Goal: Check status: Check status

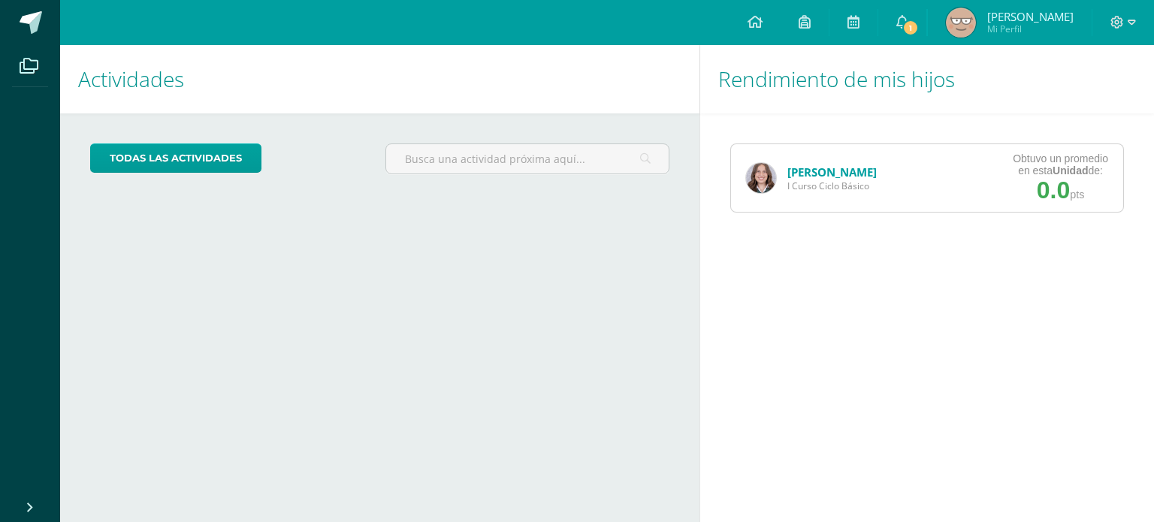
click at [772, 180] on img at bounding box center [761, 178] width 30 height 30
click at [827, 168] on link "[PERSON_NAME]" at bounding box center [831, 172] width 89 height 15
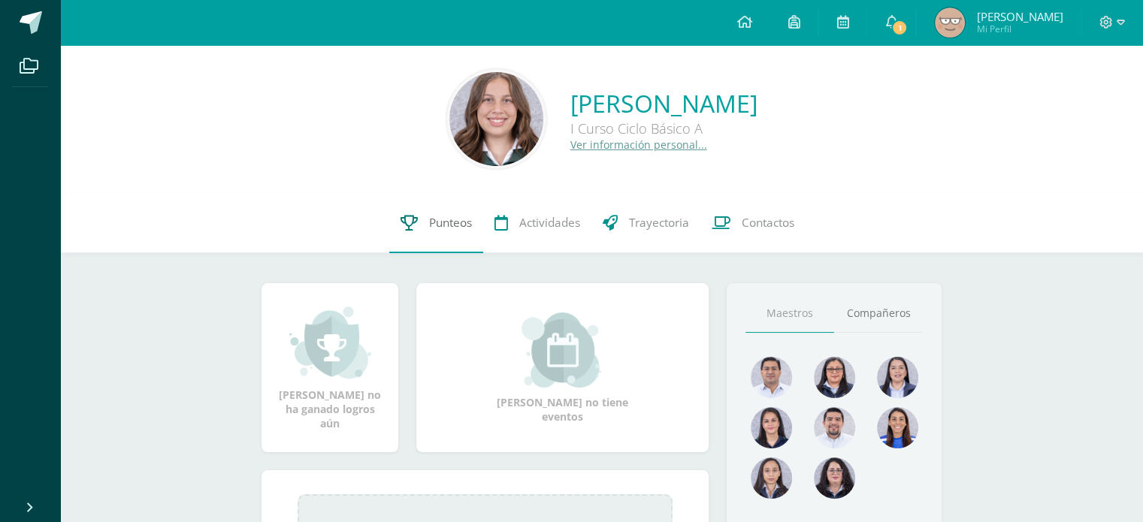
click at [433, 221] on span "Punteos" at bounding box center [450, 223] width 43 height 16
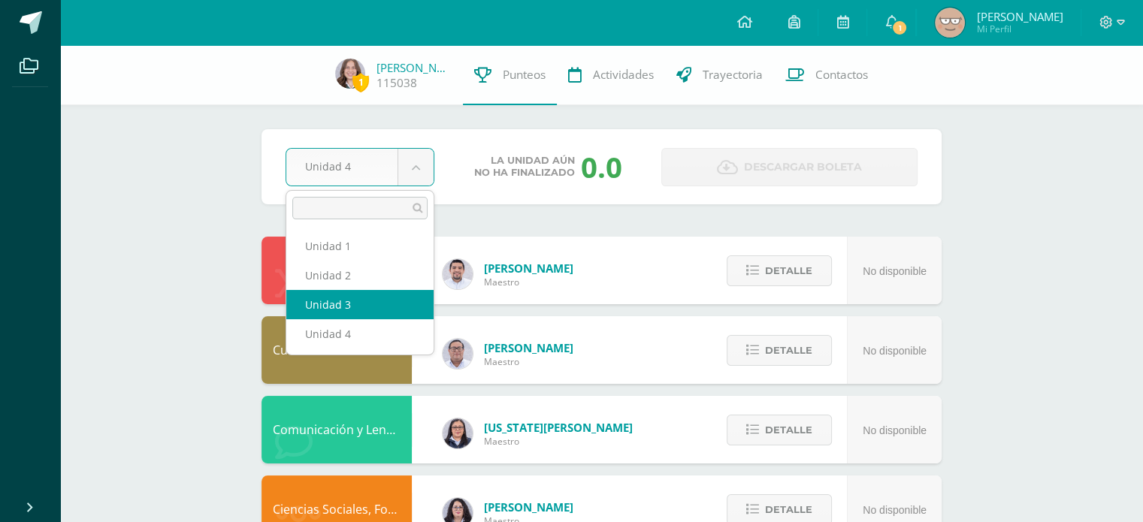
select select "Unidad 3"
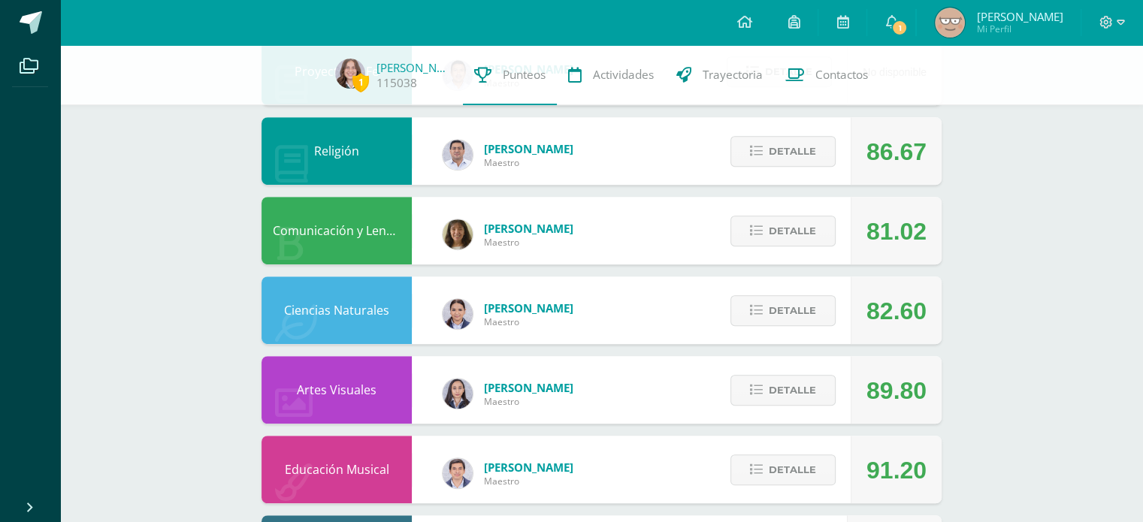
scroll to position [848, 0]
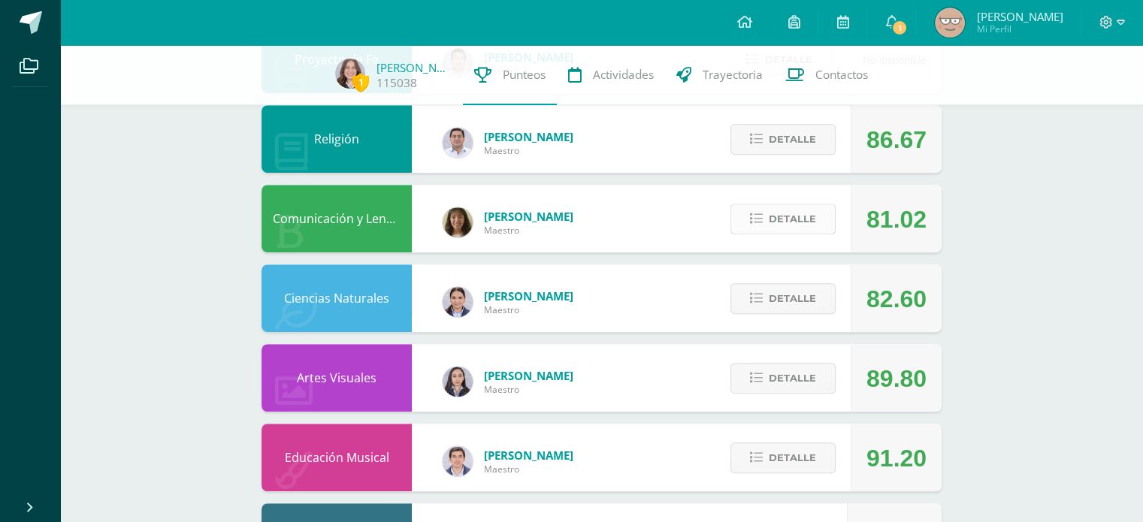
click at [778, 222] on span "Detalle" at bounding box center [791, 219] width 47 height 28
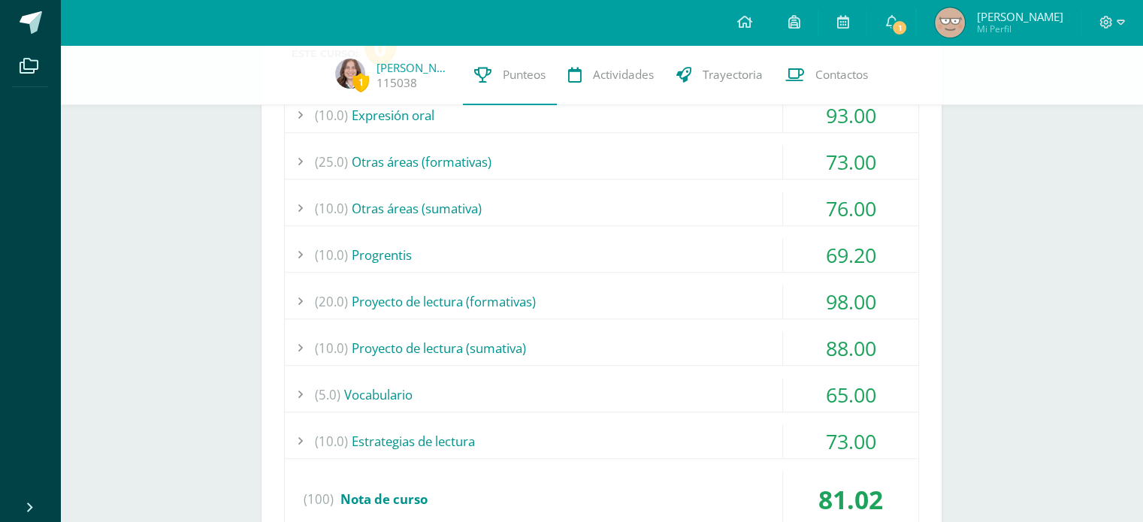
scroll to position [1085, 0]
